Goal: Task Accomplishment & Management: Complete application form

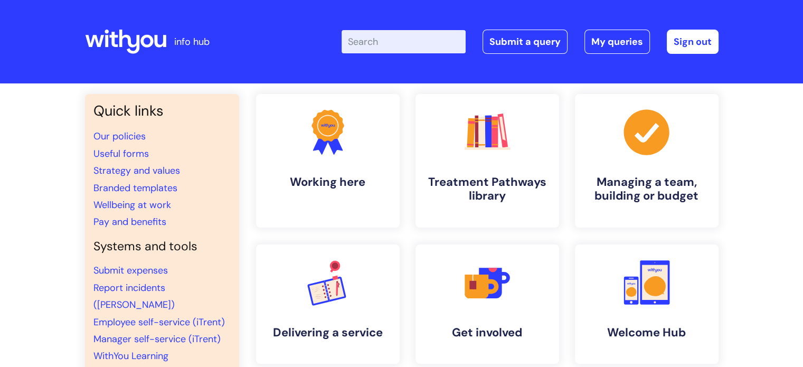
click at [539, 28] on div "Enter your search term here... Search Submit a query My queries Welcome Tayler …" at bounding box center [480, 42] width 476 height 62
click at [537, 37] on link "Submit a query" at bounding box center [524, 42] width 85 height 24
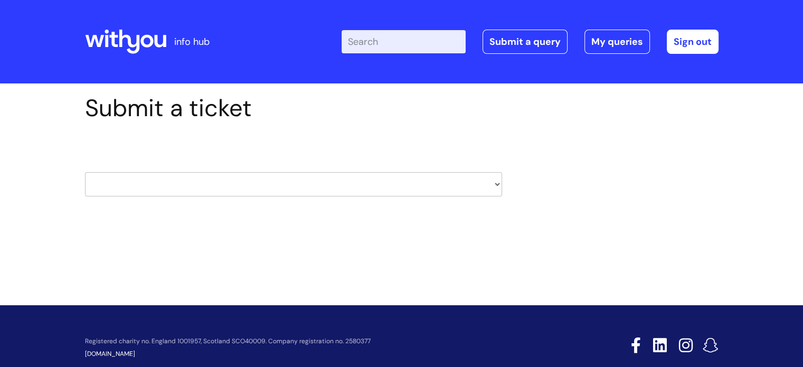
click at [170, 177] on select "HR / People IT and Support Clinical Drug Alerts Finance Accounts Data Support T…" at bounding box center [293, 184] width 417 height 24
select select "it_and_support"
click at [85, 172] on select "HR / People IT and Support Clinical Drug Alerts Finance Accounts Data Support T…" at bounding box center [293, 184] width 417 height 24
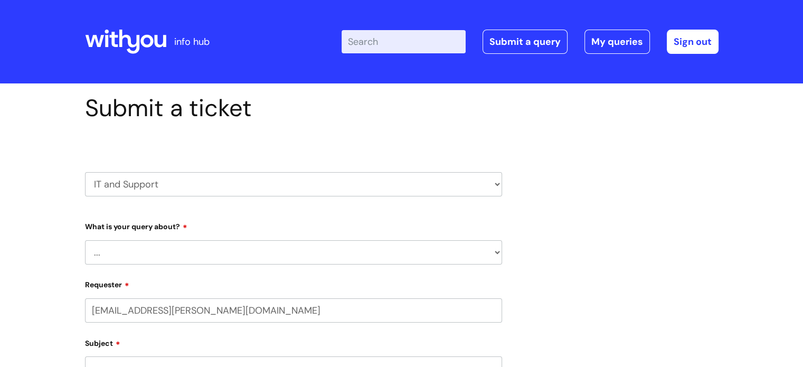
select select "80004418200"
click at [143, 242] on select "... Mobile Phone Reset & MFA Accounts, Starters and Leavers IT Hardware issue I…" at bounding box center [293, 252] width 417 height 24
select select "Accounts, Starters and Leavers"
click at [85, 240] on select "... Mobile Phone Reset & MFA Accounts, Starters and Leavers IT Hardware issue I…" at bounding box center [293, 252] width 417 height 24
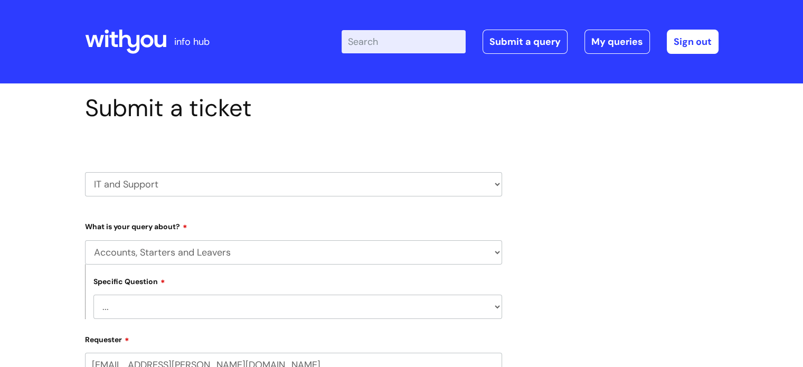
scroll to position [26, 0]
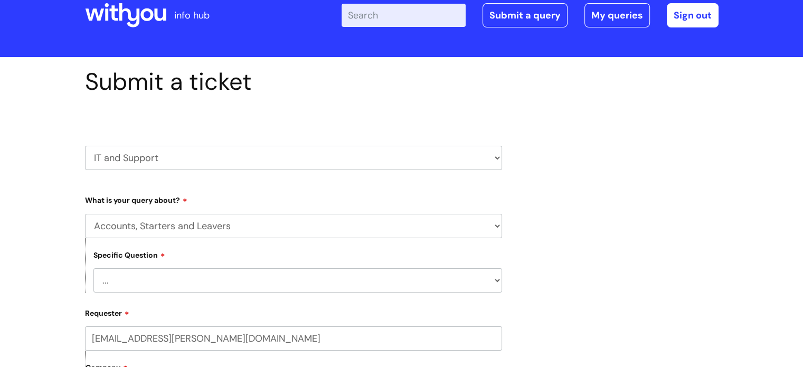
click at [179, 278] on select "... I have a new starter I have a leaver I need to make a change to an account …" at bounding box center [297, 280] width 408 height 24
select select "I have a new starter"
click at [93, 268] on select "... I have a new starter I have a leaver I need to make a change to an account …" at bounding box center [297, 280] width 408 height 24
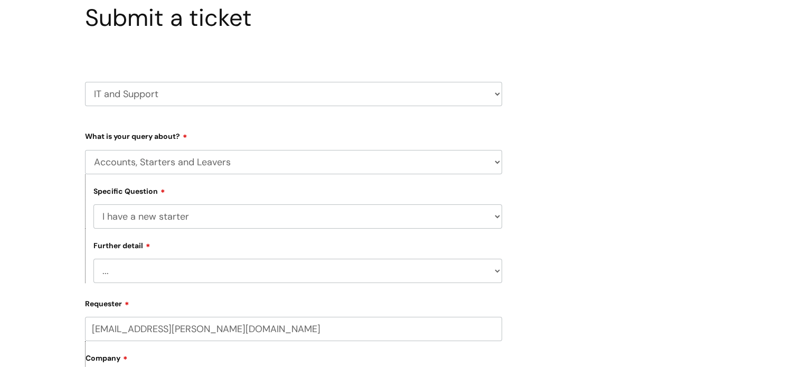
scroll to position [94, 0]
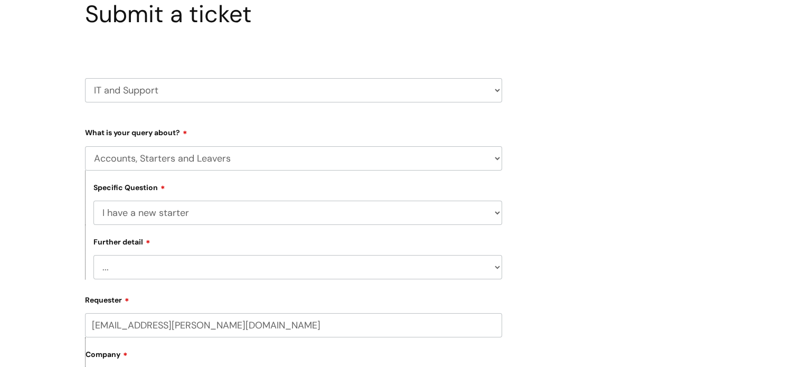
click at [137, 276] on select "... Can I have my new starter’s IT account details I need to amend the name, de…" at bounding box center [297, 267] width 408 height 24
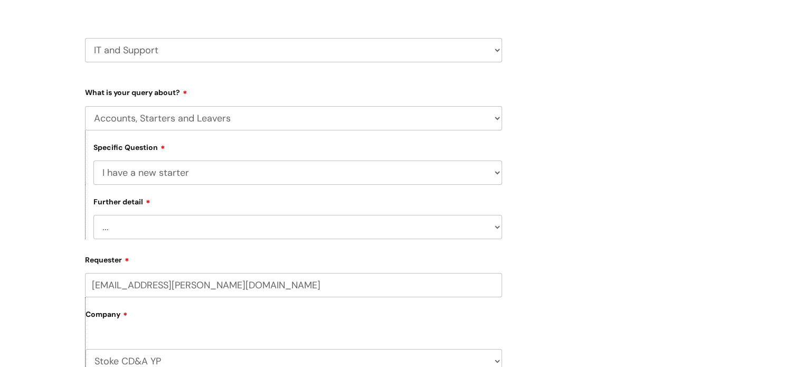
scroll to position [154, 0]
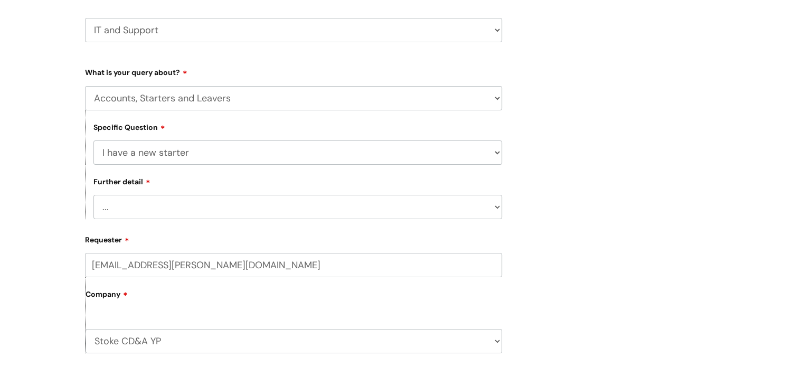
click at [137, 232] on div "Requester tayler.bagnall@wearewithyou.org.uk Company Stoke CD&A YP WithYou Curr…" at bounding box center [293, 298] width 417 height 135
click at [133, 199] on select "... Can I have my new starter’s IT account details I need to amend the name, de…" at bounding box center [297, 207] width 408 height 24
select select "I’ve got a new starter - where is their equipment?"
click at [93, 195] on select "... Can I have my new starter’s IT account details I need to amend the name, de…" at bounding box center [297, 207] width 408 height 24
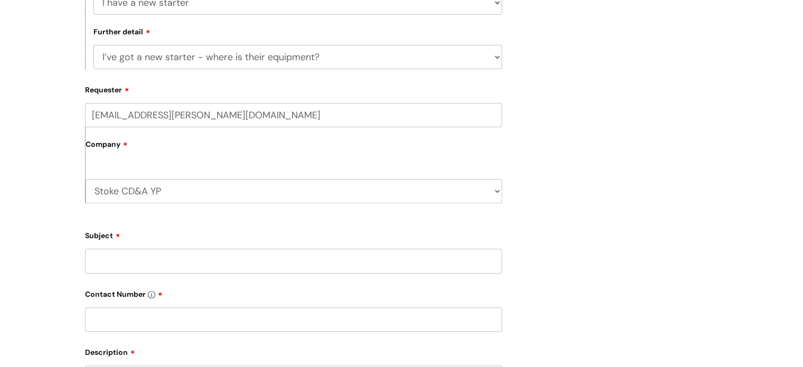
scroll to position [306, 0]
click at [160, 264] on input "Subject" at bounding box center [293, 259] width 417 height 24
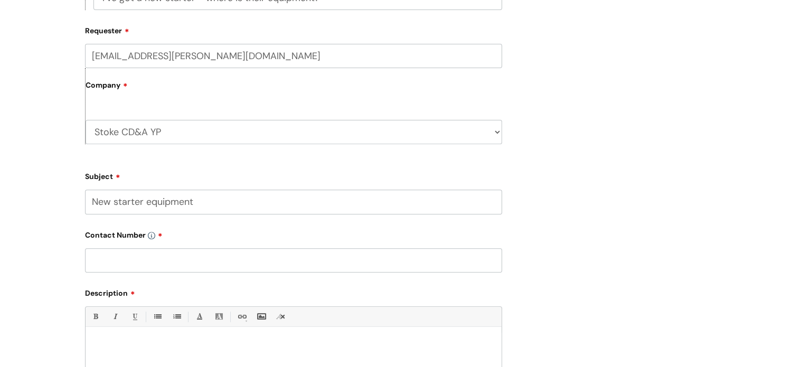
scroll to position [372, 0]
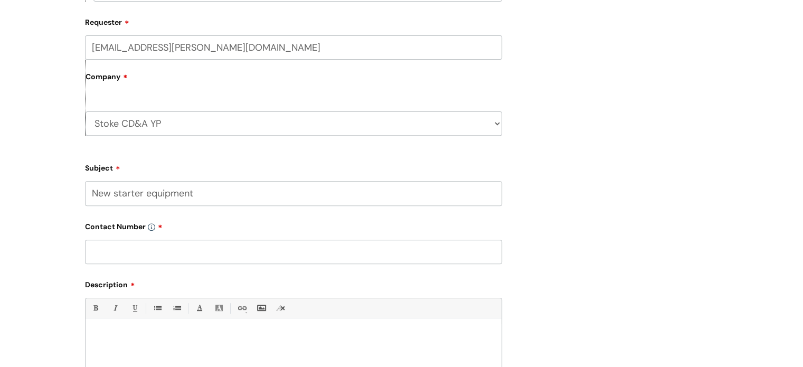
type input "New starter equipment"
click at [134, 262] on input "text" at bounding box center [293, 252] width 417 height 24
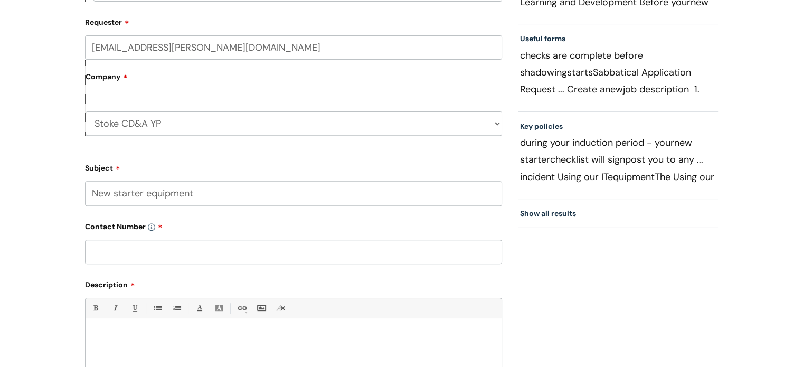
paste input "07813994733"
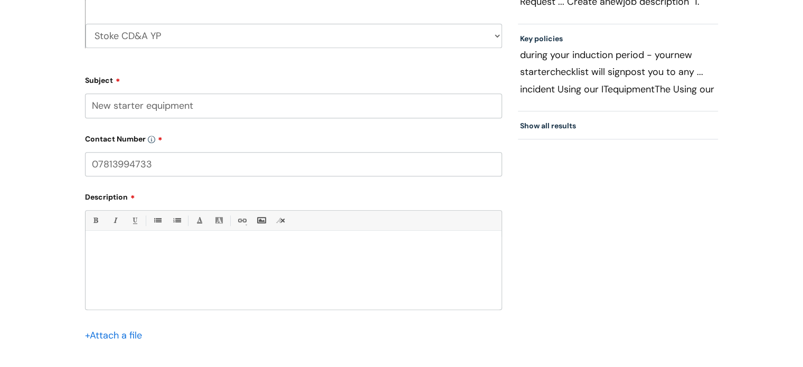
scroll to position [460, 0]
type input "07813994733"
click at [150, 236] on div at bounding box center [293, 271] width 416 height 73
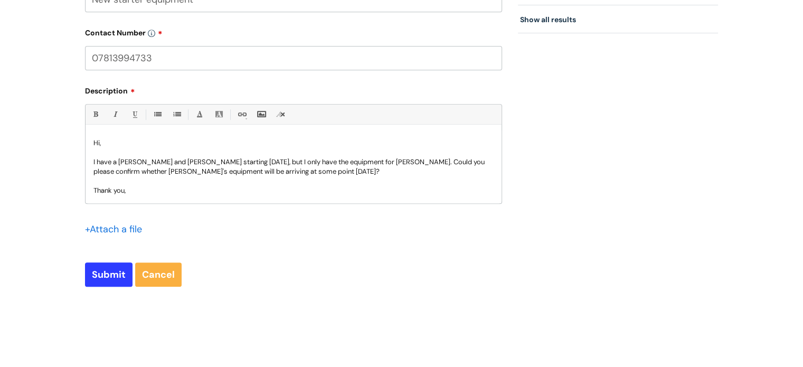
scroll to position [597, 0]
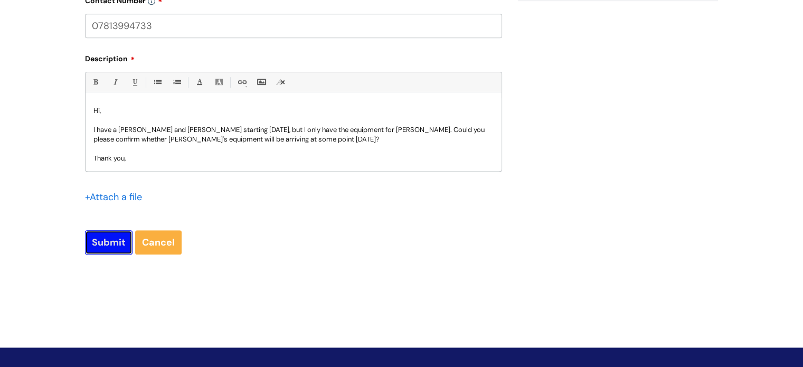
click at [105, 237] on input "Submit" at bounding box center [108, 242] width 47 height 24
type input "Please Wait..."
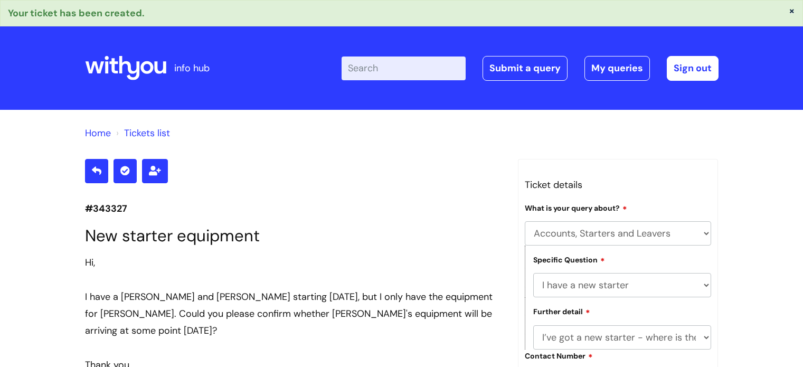
select select "Accounts, Starters and Leavers"
select select "I have a new starter"
select select "I’ve got a new starter - where is their equipment?"
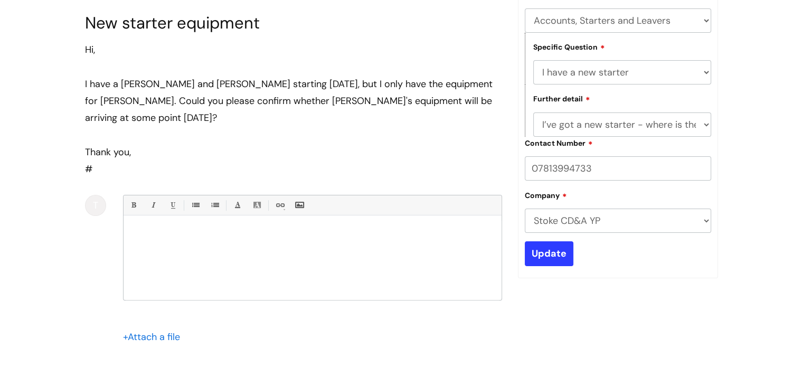
scroll to position [213, 0]
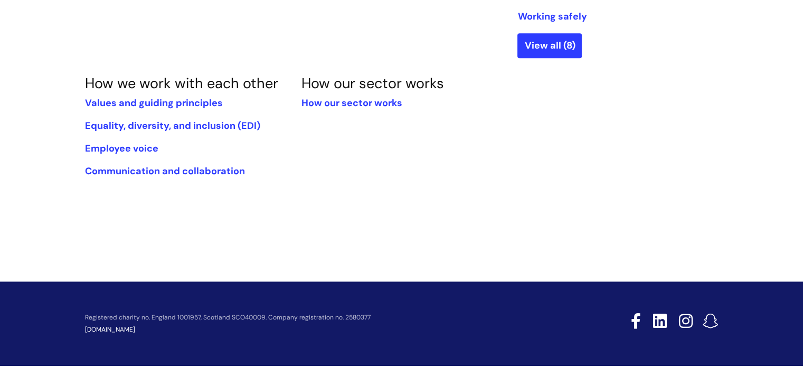
scroll to position [498, 0]
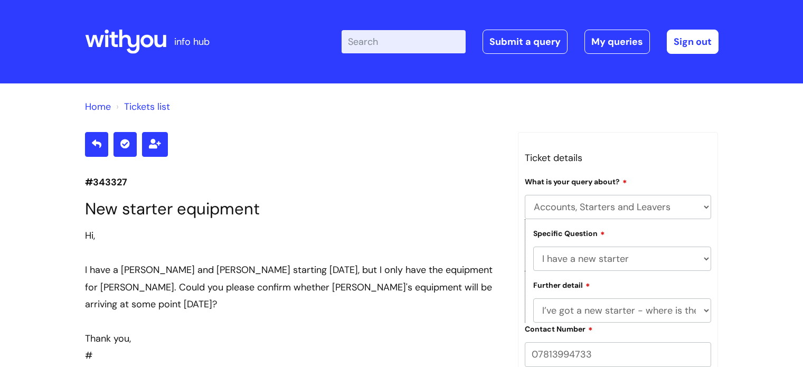
select select "Accounts, Starters and Leavers"
select select "I have a new starter"
select select "I’ve got a new starter - where is their equipment?"
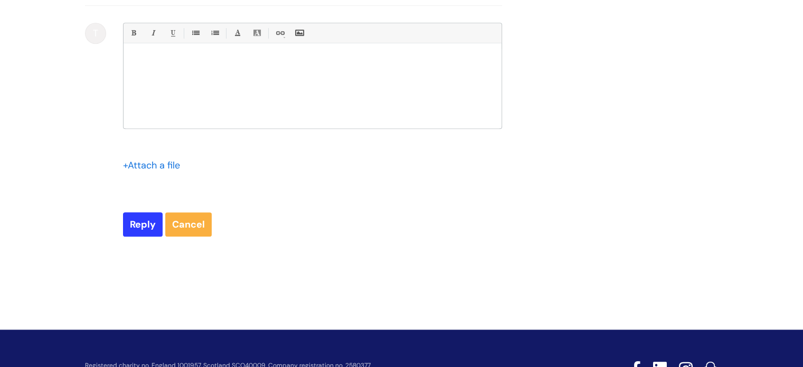
scroll to position [630, 0]
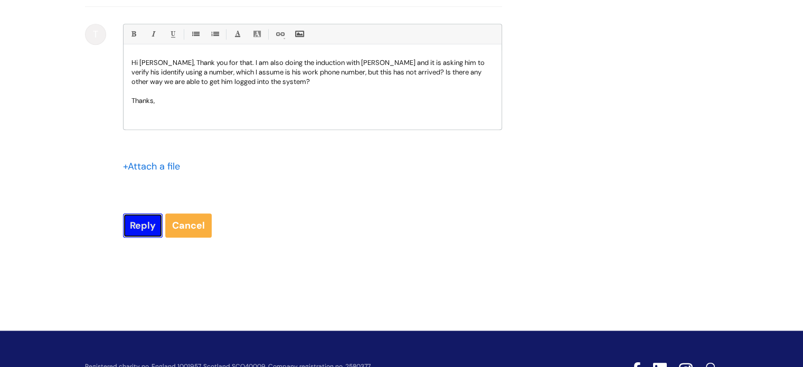
click at [136, 237] on input "Reply" at bounding box center [143, 225] width 40 height 24
type input "Please Wait..."
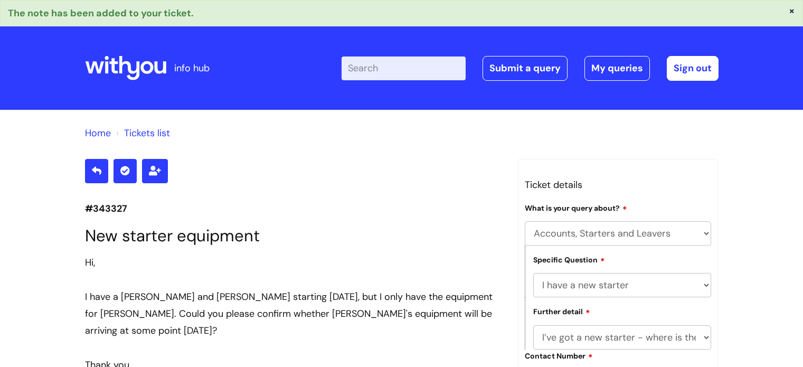
select select "Accounts, Starters and Leavers"
select select "I have a new starter"
select select "I’ve got a new starter - where is their equipment?"
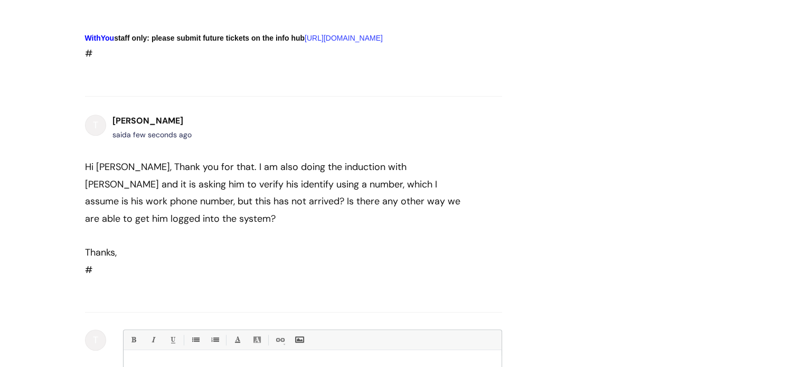
scroll to position [571, 0]
